Goal: Check status: Check status

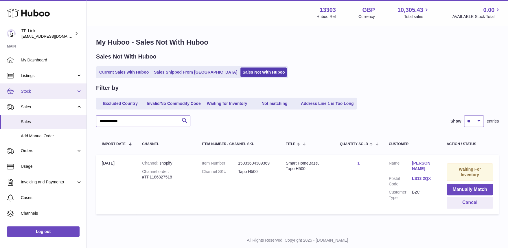
click at [38, 89] on span "Stock" at bounding box center [48, 92] width 55 height 6
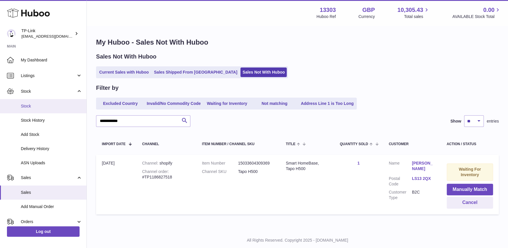
click at [43, 108] on span "Stock" at bounding box center [51, 106] width 61 height 6
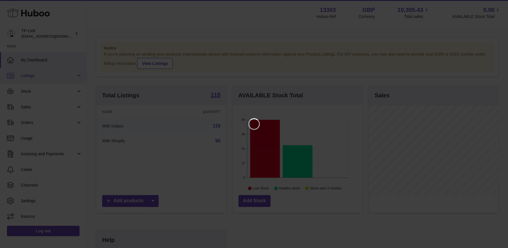
scroll to position [90, 131]
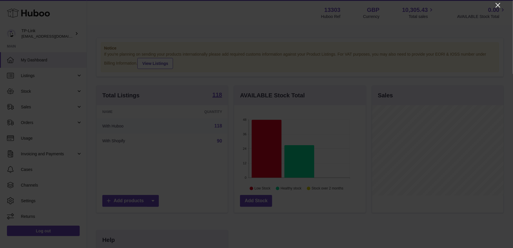
click at [497, 6] on icon "Close" at bounding box center [497, 5] width 7 height 7
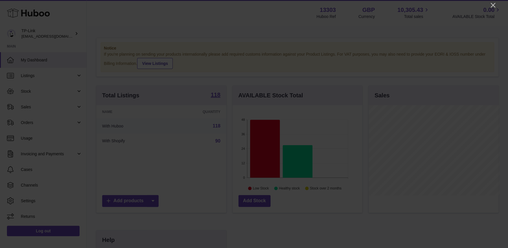
scroll to position [289472, 289432]
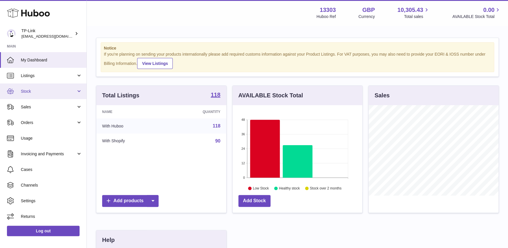
click at [46, 91] on span "Stock" at bounding box center [48, 92] width 55 height 6
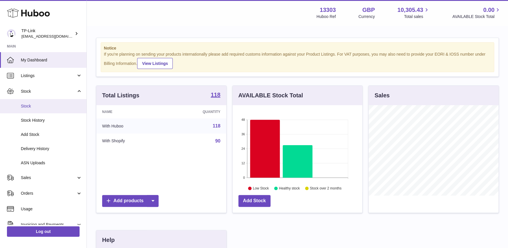
click at [41, 105] on span "Stock" at bounding box center [51, 106] width 61 height 6
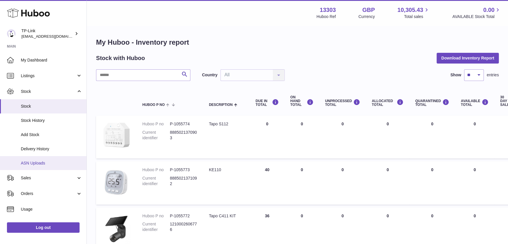
click at [40, 162] on span "ASN Uploads" at bounding box center [51, 163] width 61 height 6
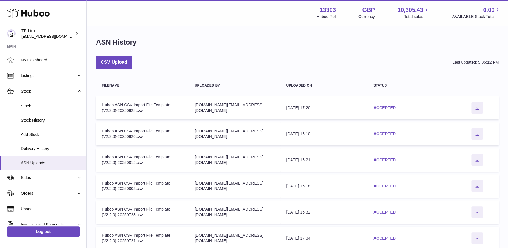
click at [387, 107] on link "ACCEPTED" at bounding box center [385, 107] width 22 height 5
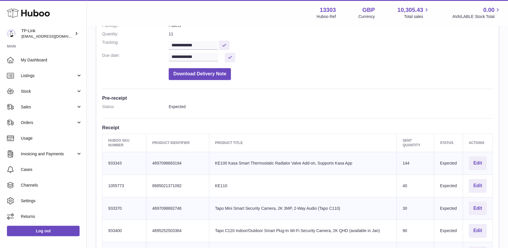
scroll to position [85, 0]
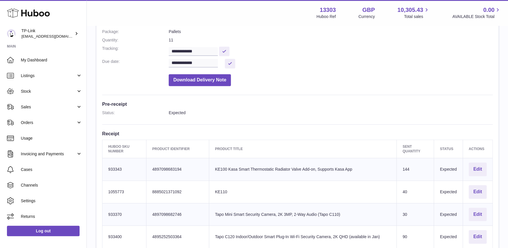
click at [138, 71] on dt at bounding box center [135, 78] width 67 height 15
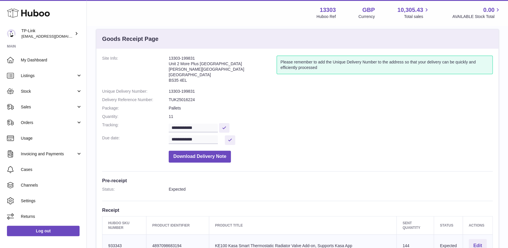
scroll to position [0, 0]
